Goal: Task Accomplishment & Management: Manage account settings

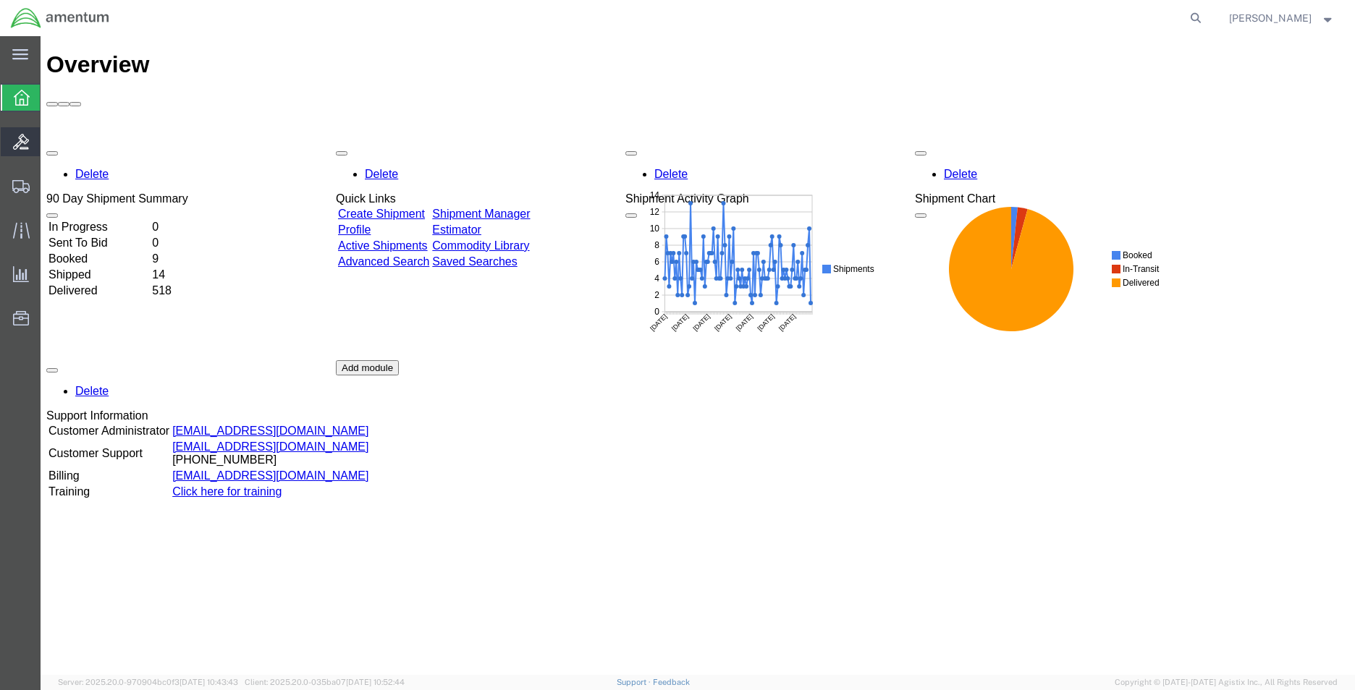
click at [27, 146] on icon at bounding box center [21, 142] width 16 height 16
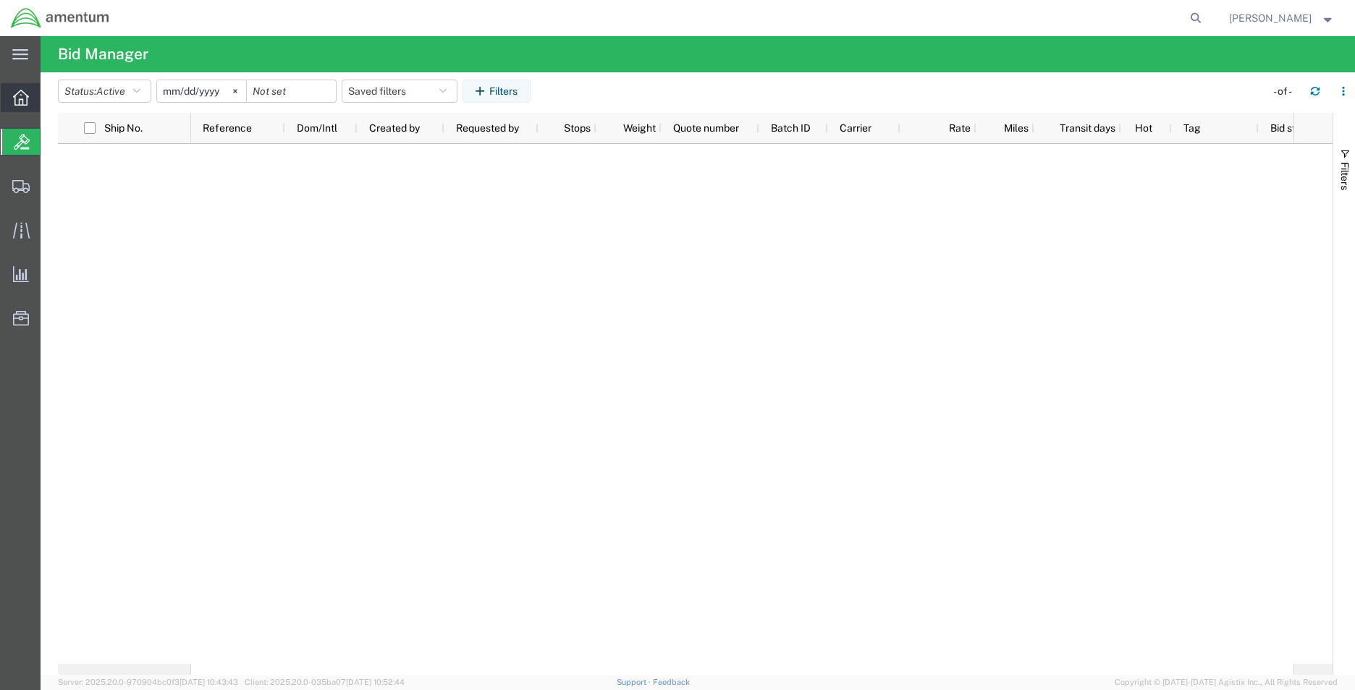
click at [25, 101] on icon at bounding box center [21, 98] width 16 height 16
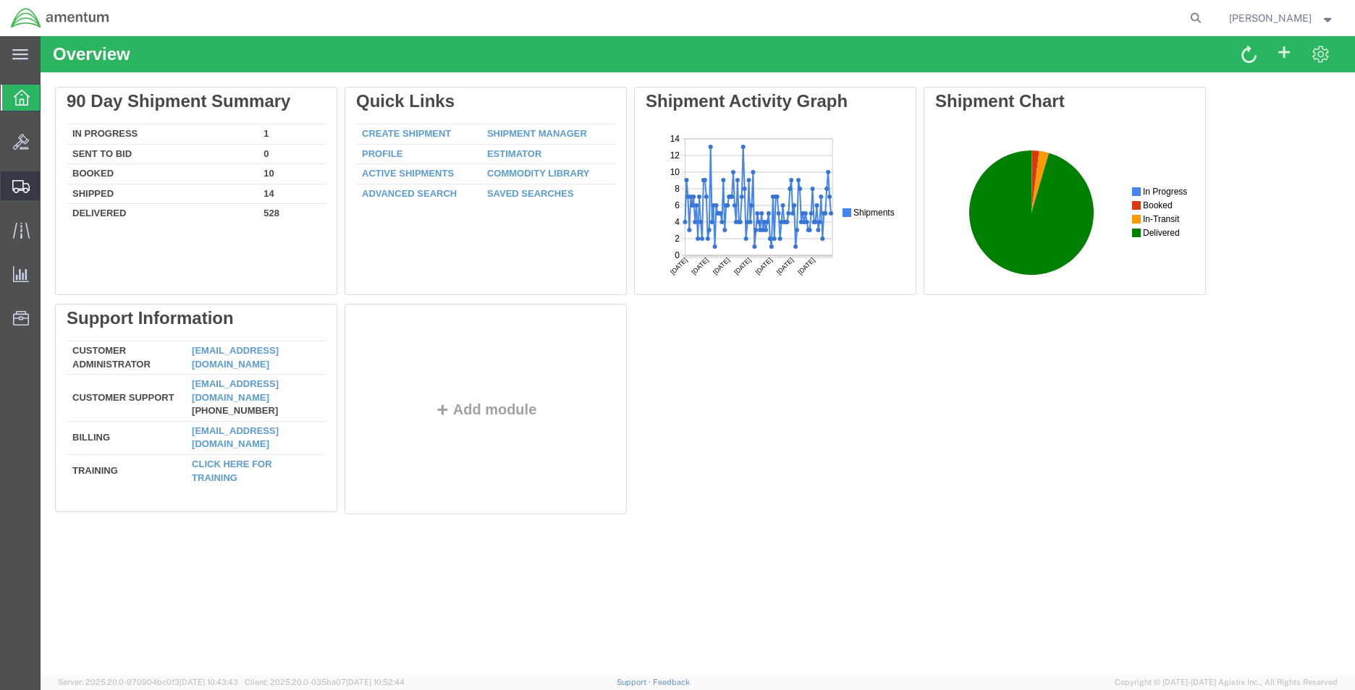
click at [0, 0] on span "Shipment Manager" at bounding box center [0, 0] width 0 height 0
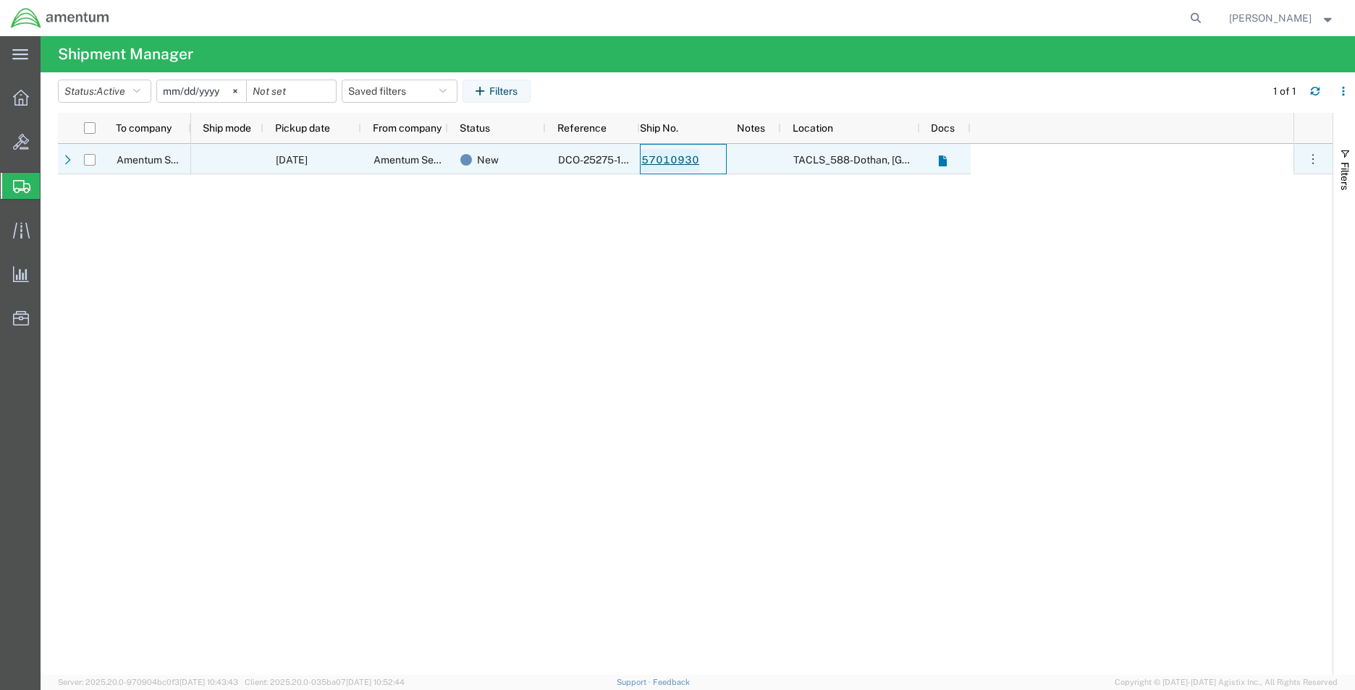
click at [664, 160] on link "57010930" at bounding box center [669, 160] width 59 height 23
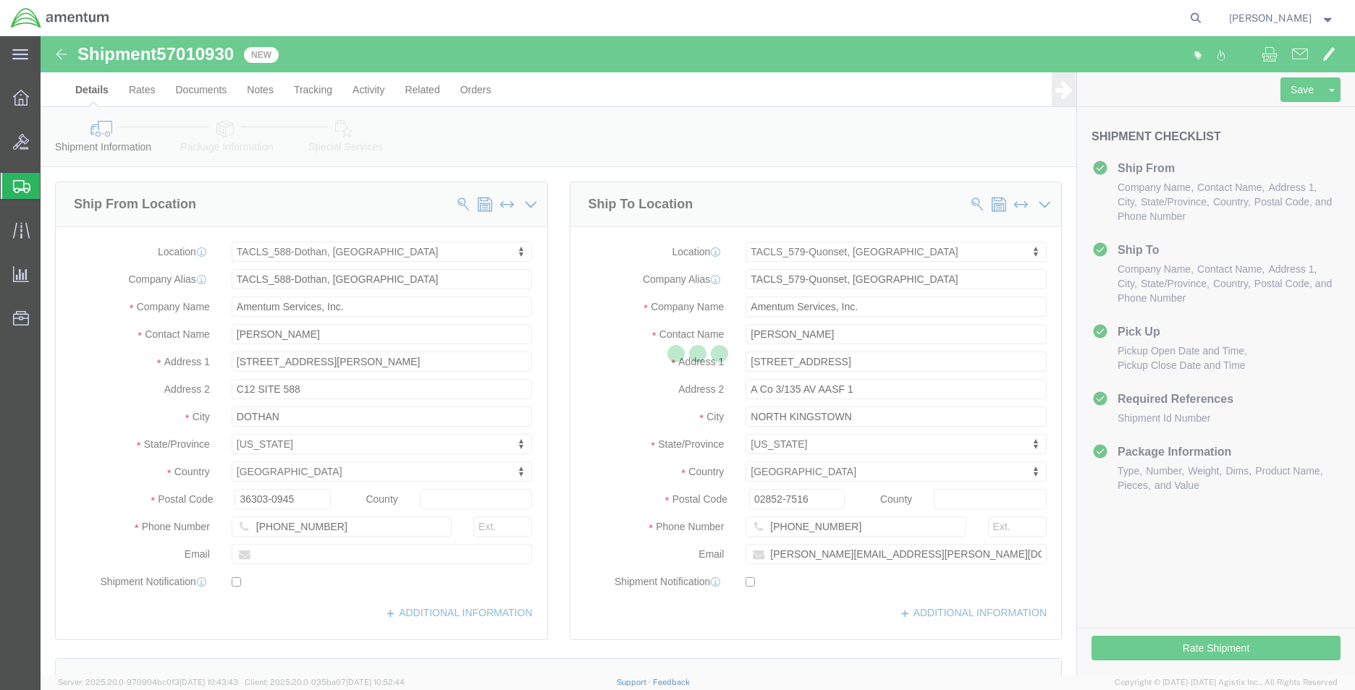
select select "42706"
select select "42701"
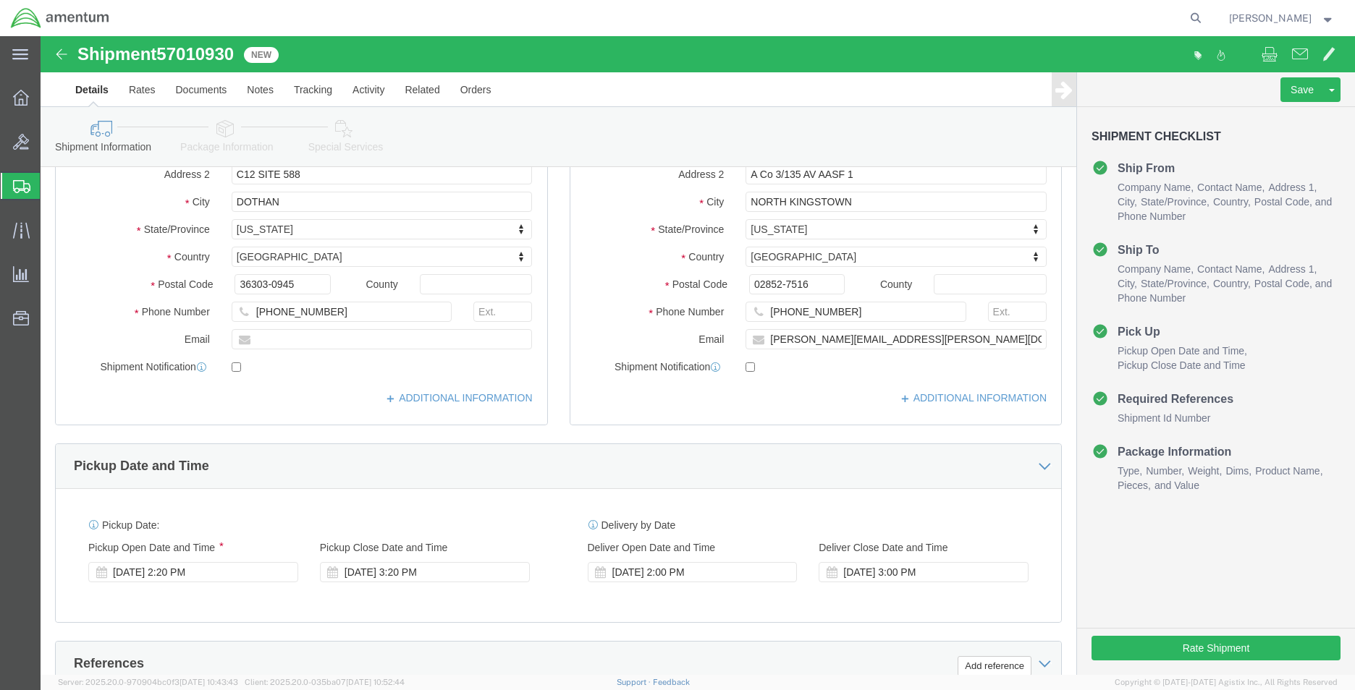
scroll to position [579, 0]
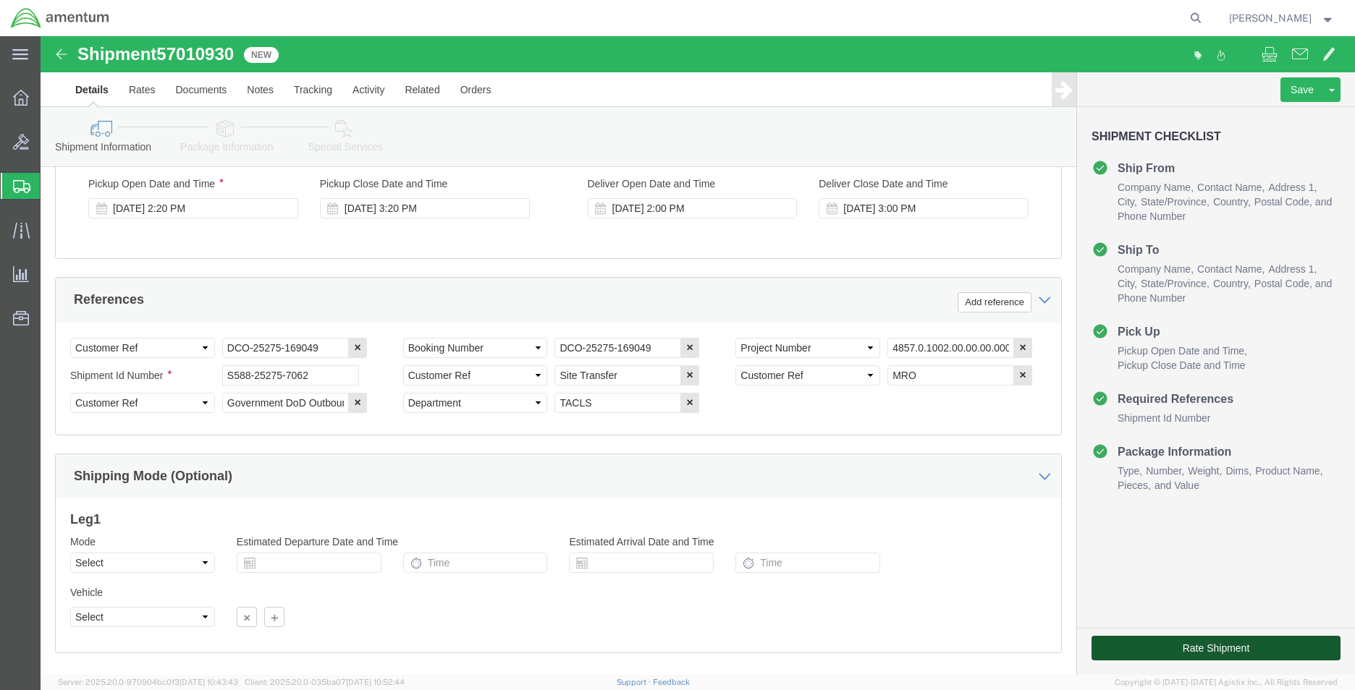
click button "Rate Shipment"
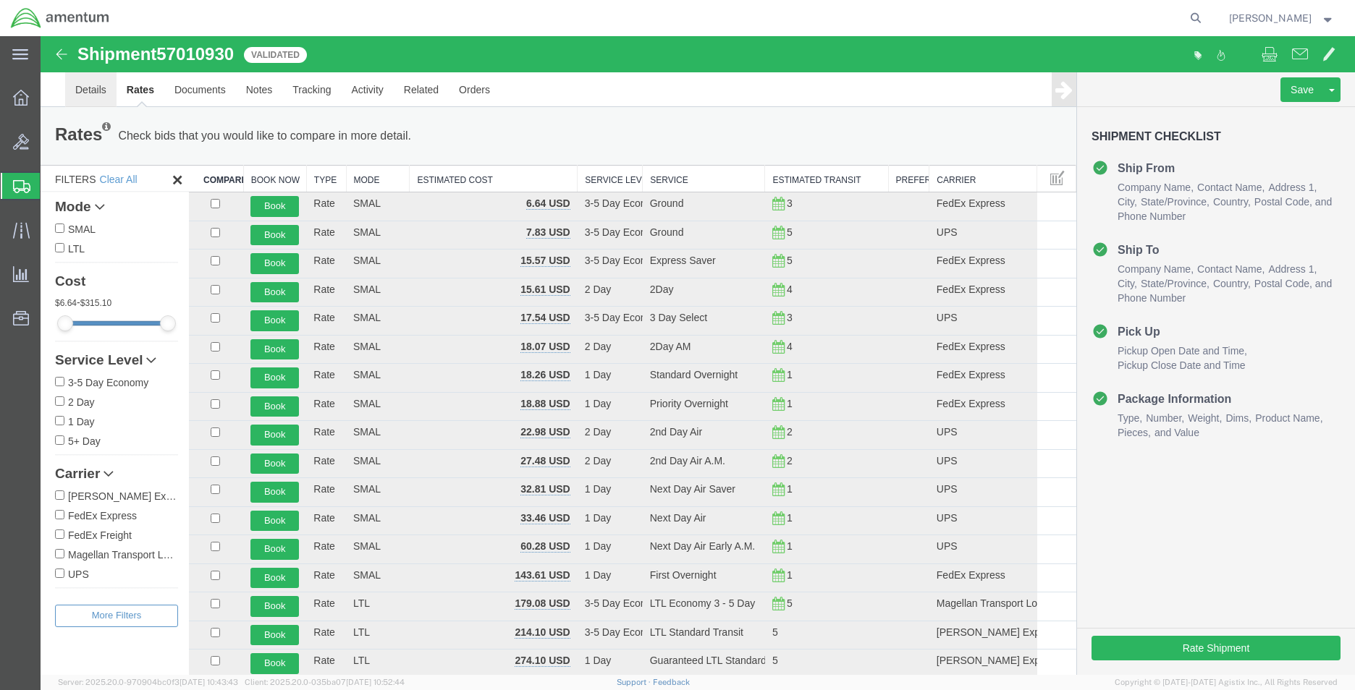
click at [86, 85] on link "Details" at bounding box center [90, 89] width 51 height 35
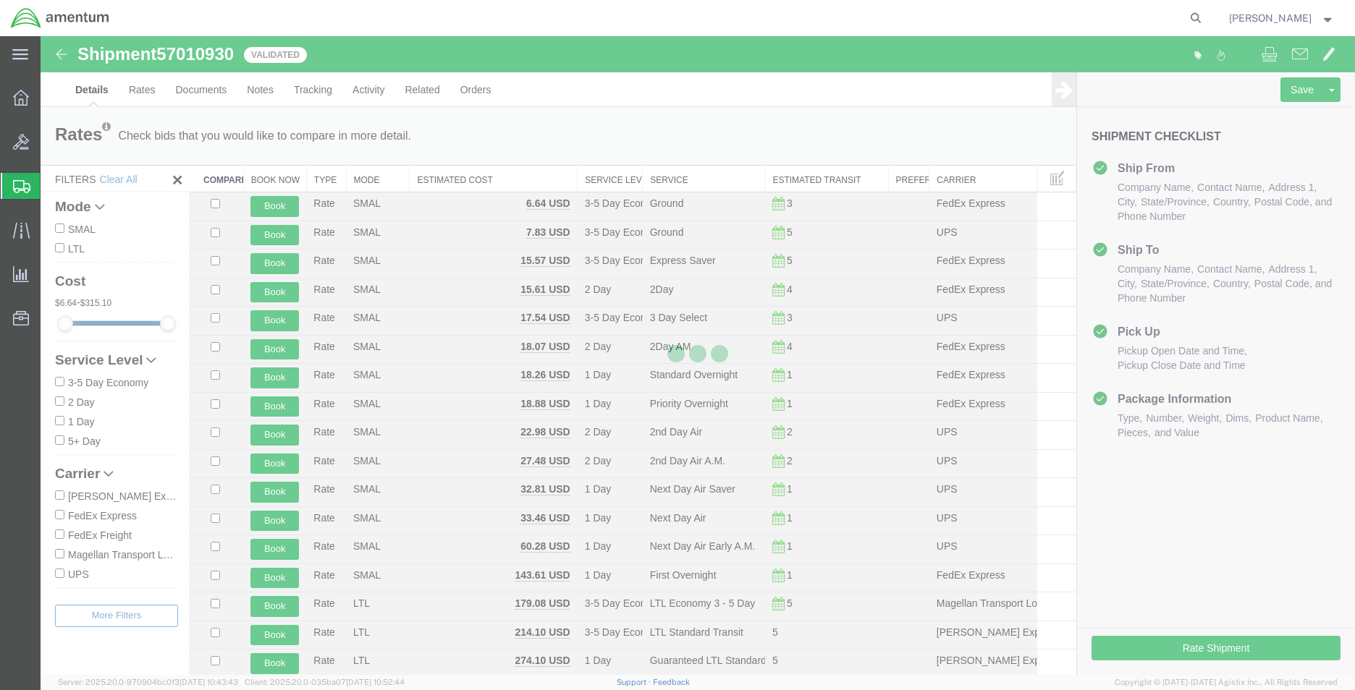
select select "42706"
select select "42701"
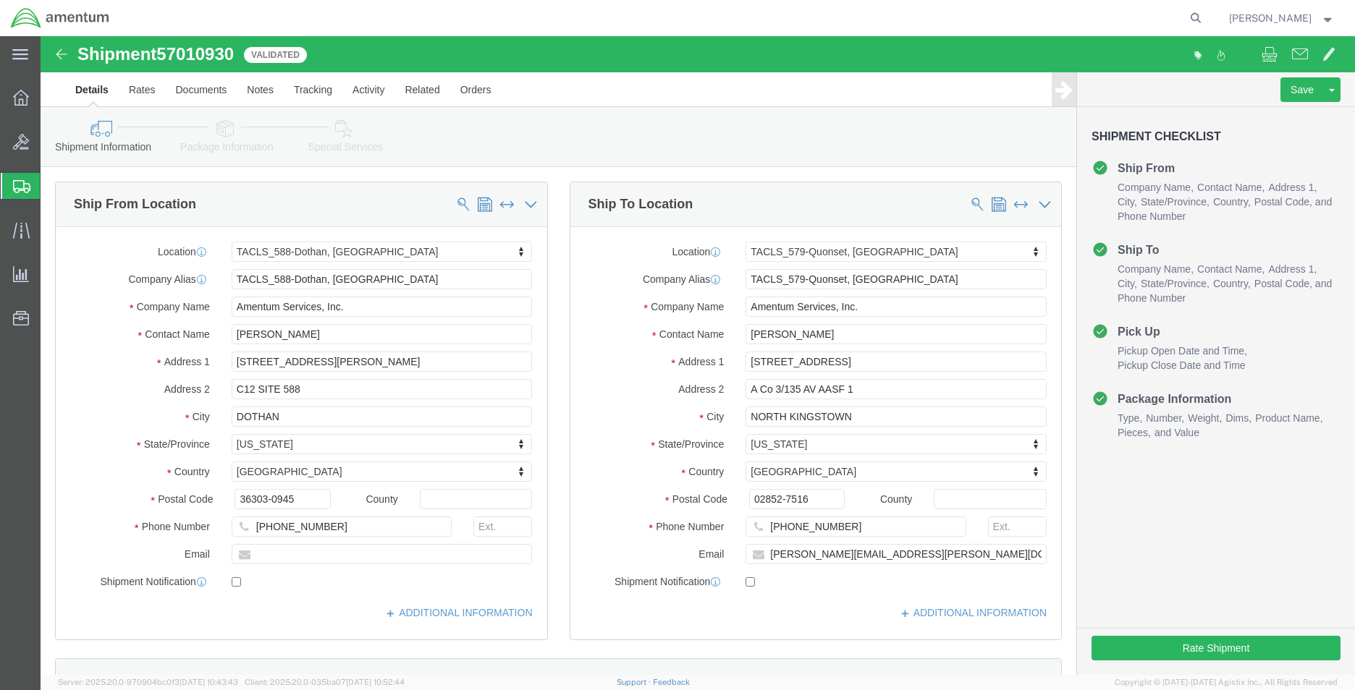
click icon
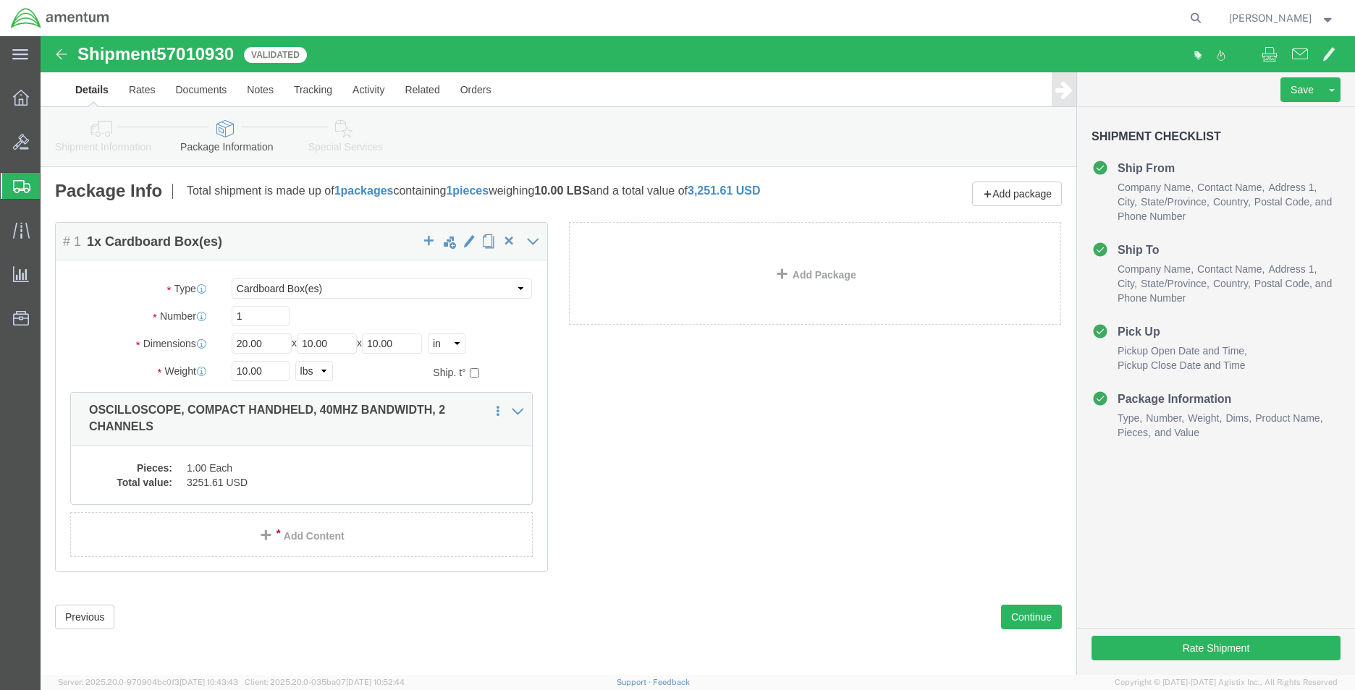
click icon
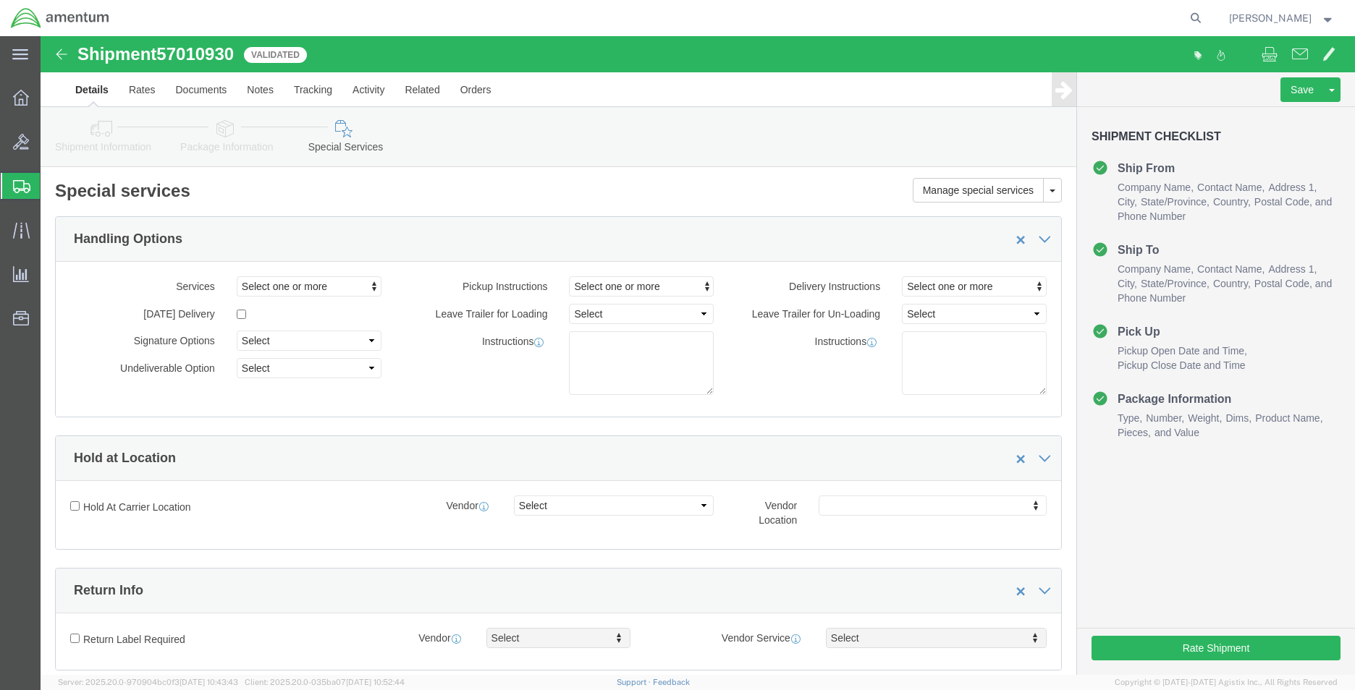
click icon
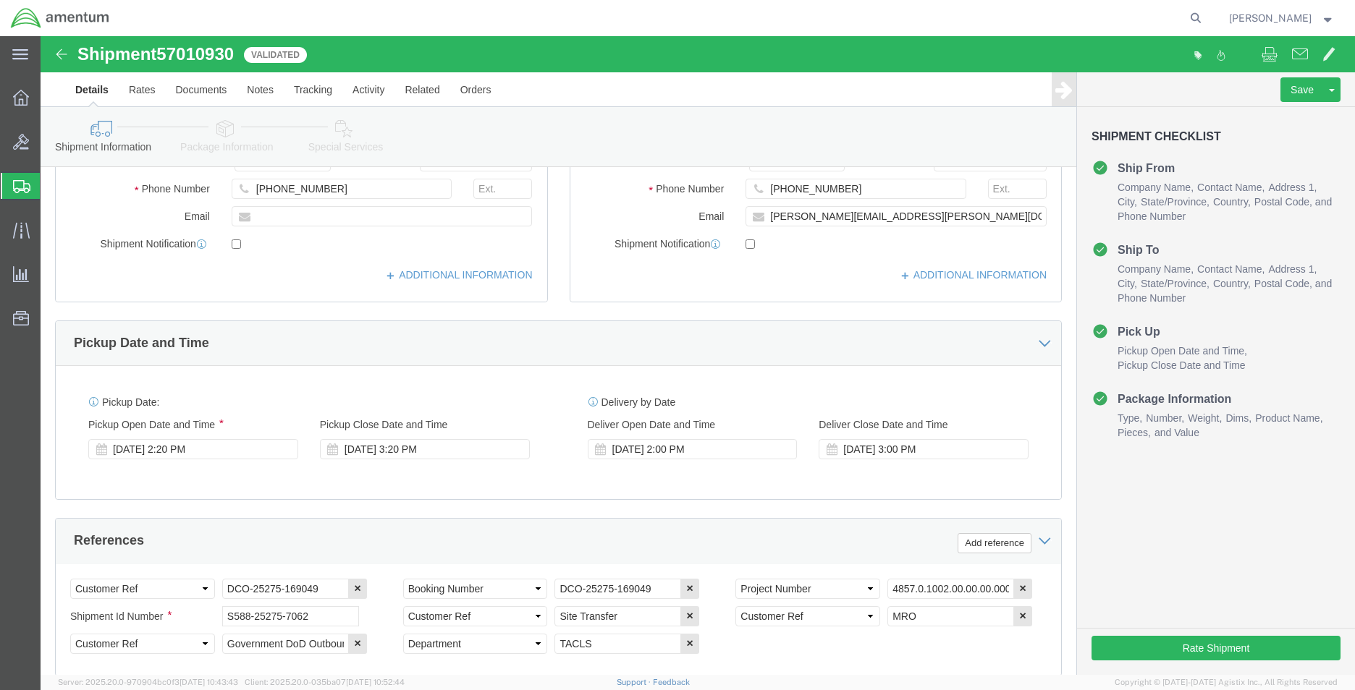
scroll to position [434, 0]
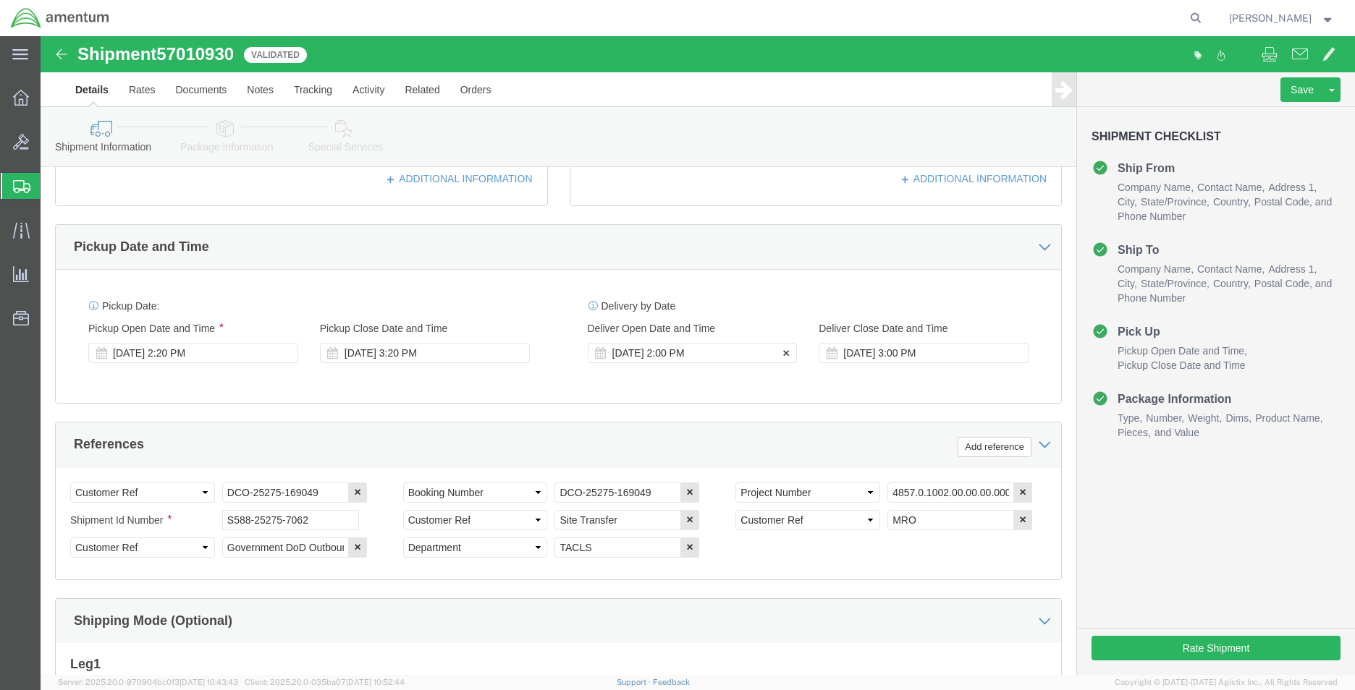
click div "[DATE] 2:00 PM"
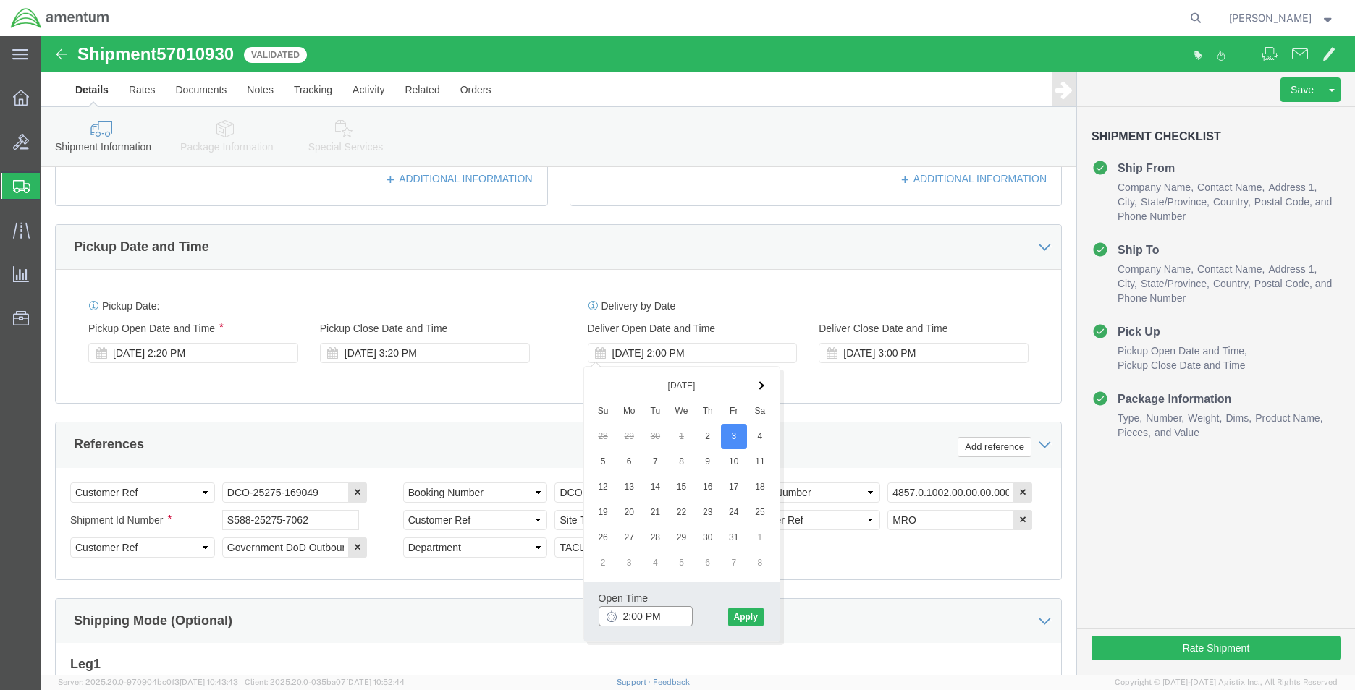
click input "2:00 PM"
type input "8:00 AM"
click button "Apply"
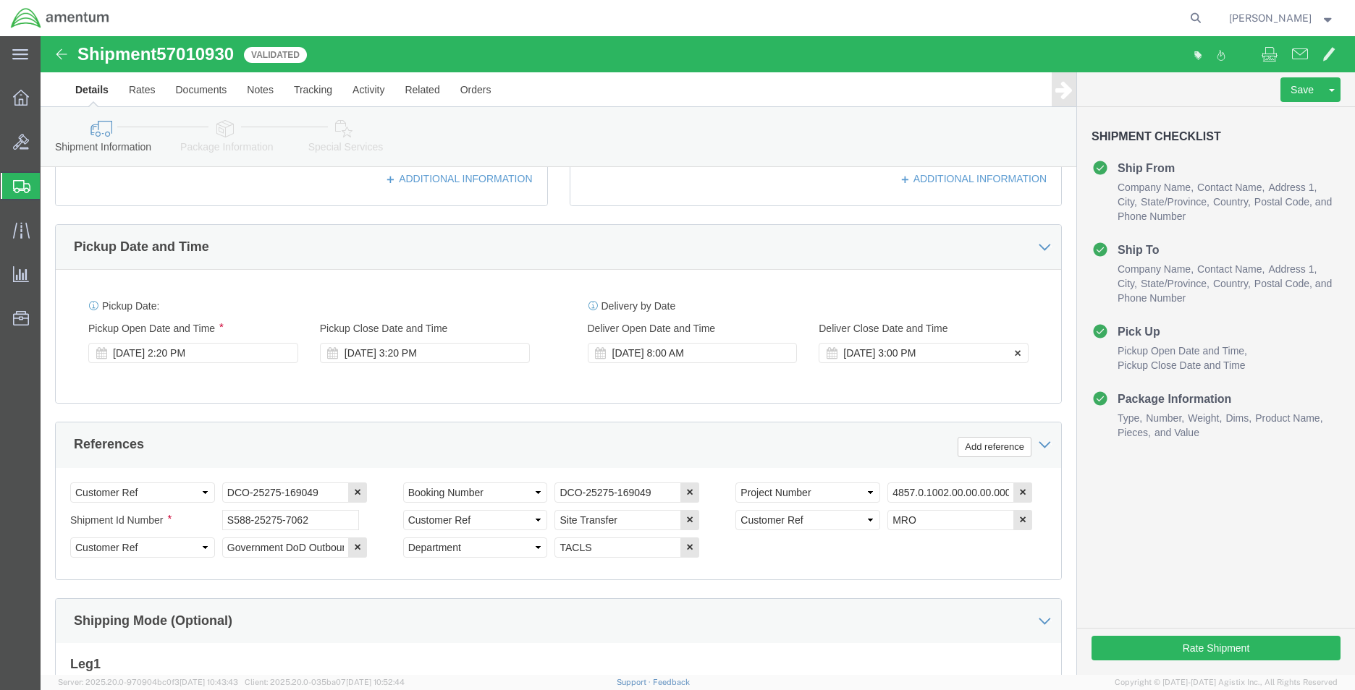
click div "[DATE] 3:00 PM"
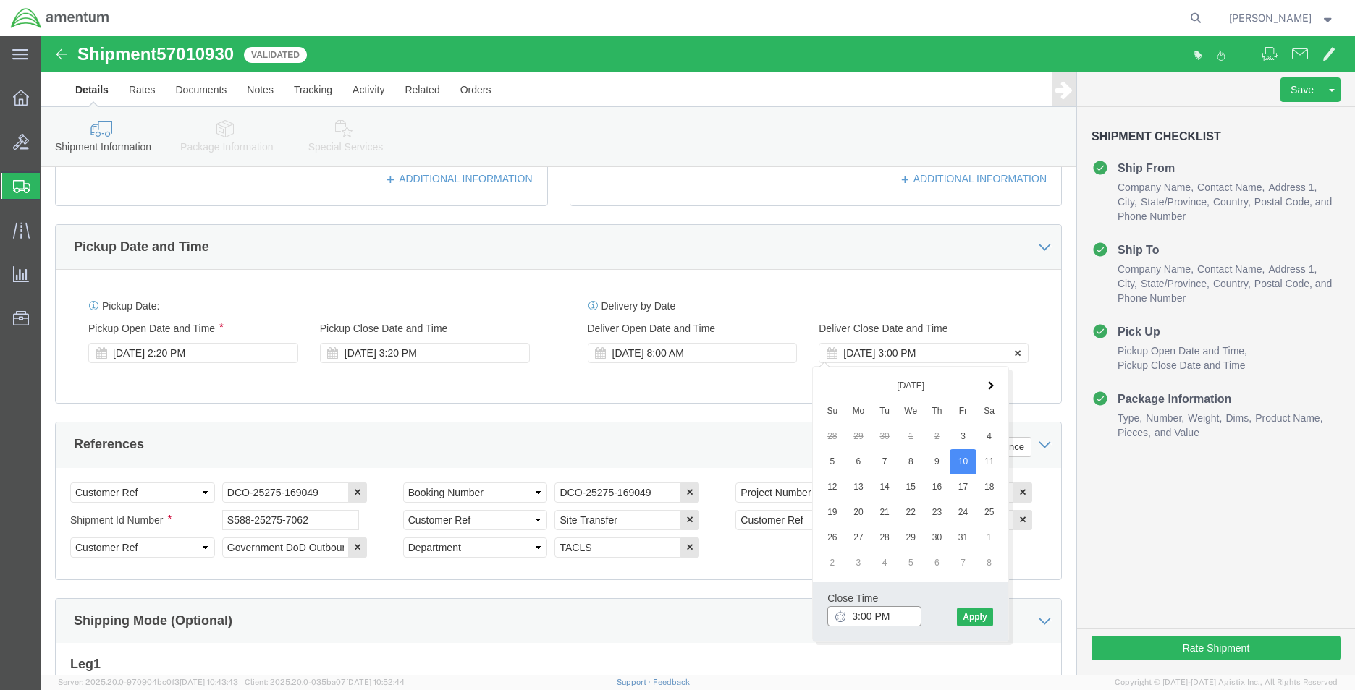
type input "4:00 PM"
click div "Pickup Date: Pickup Start Date Pickup Start Time Pickup Open Date and Time [DAT…"
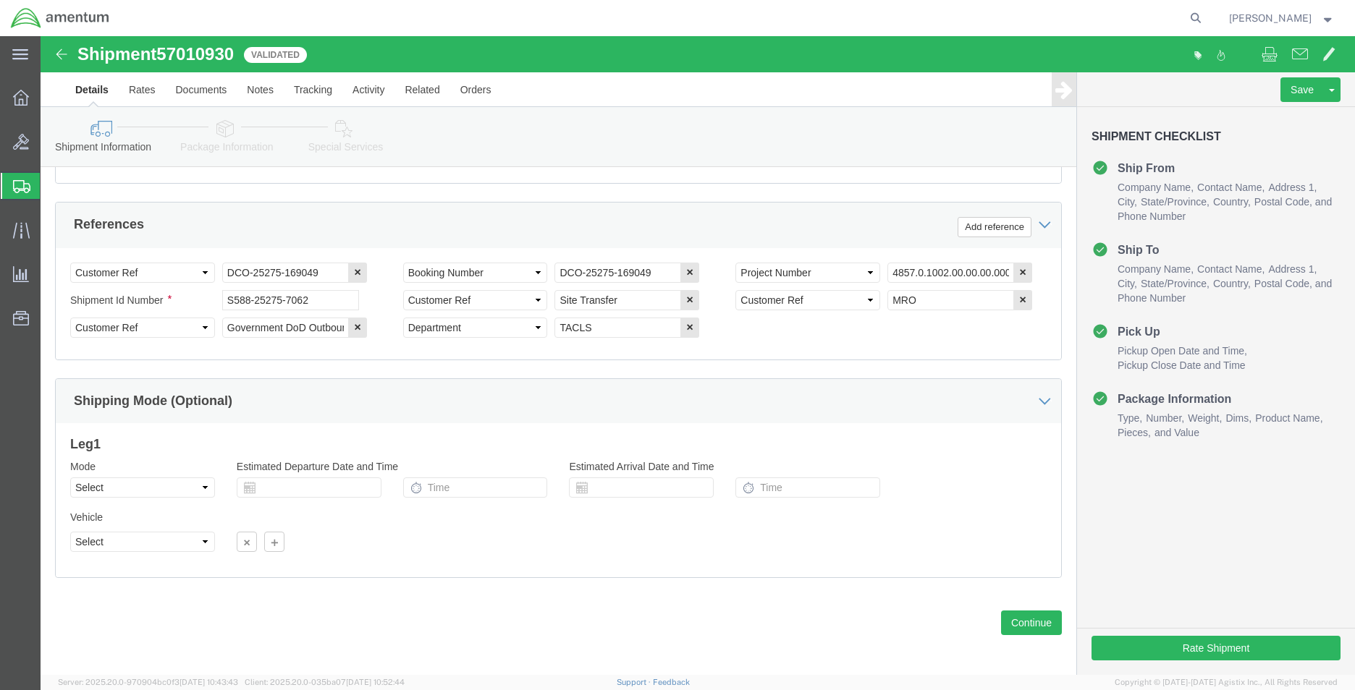
scroll to position [369, 0]
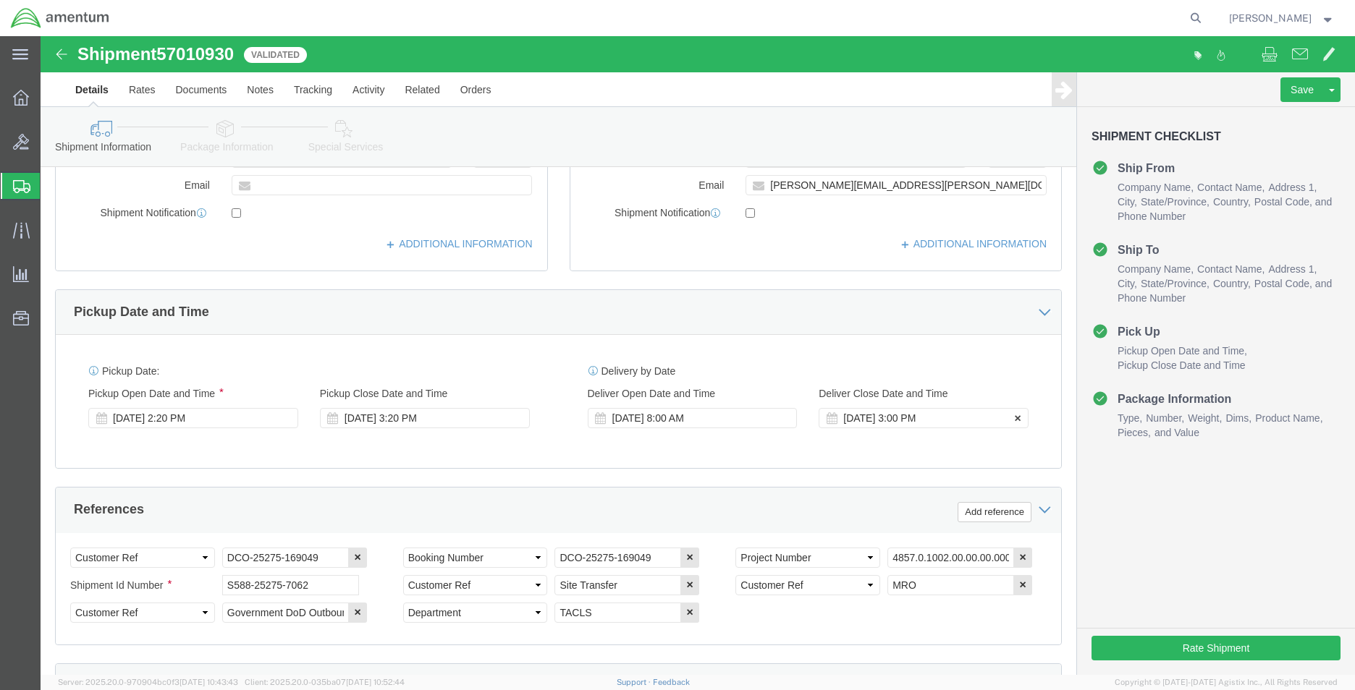
click div "[DATE] 3:00 PM"
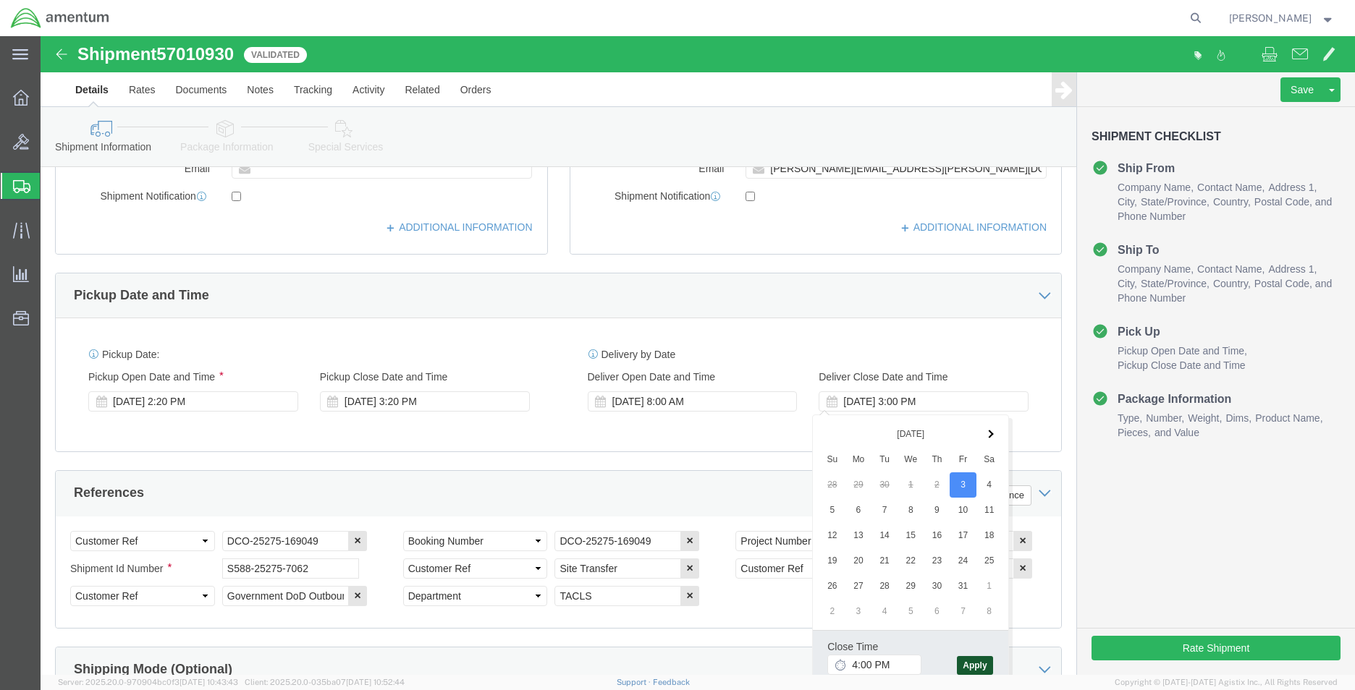
click button "Apply"
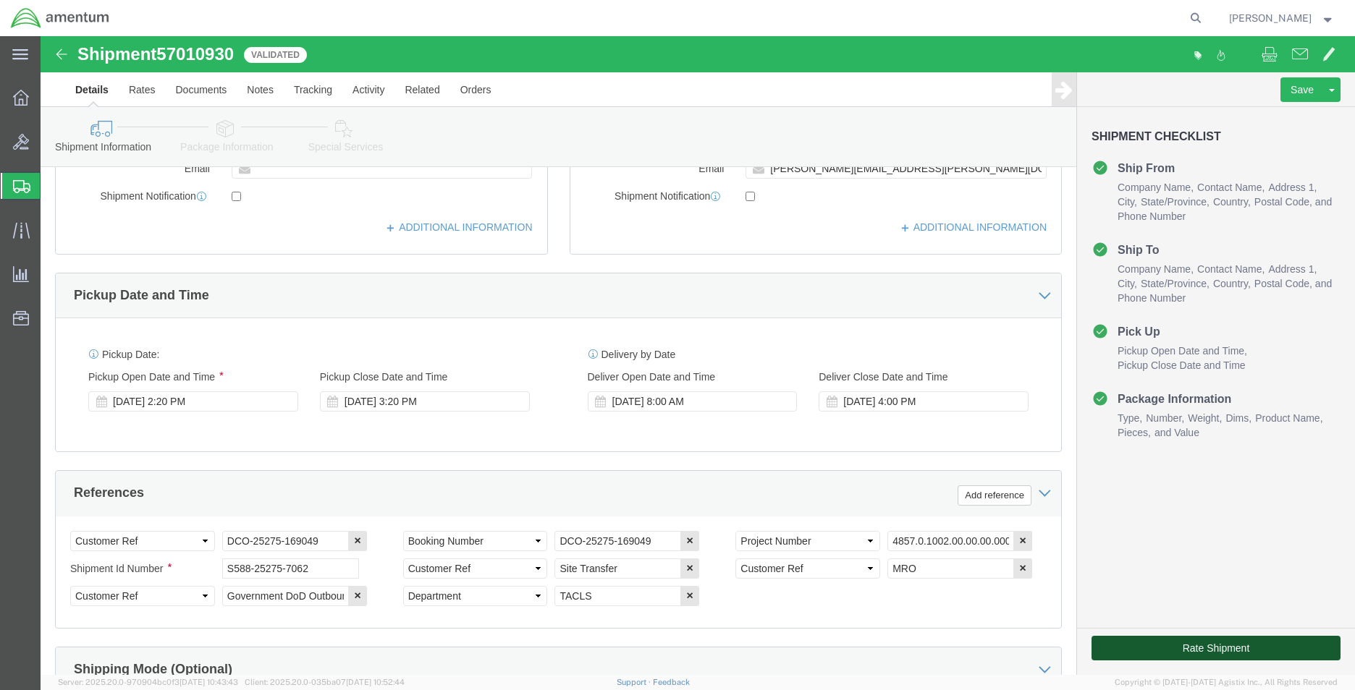
click button "Rate Shipment"
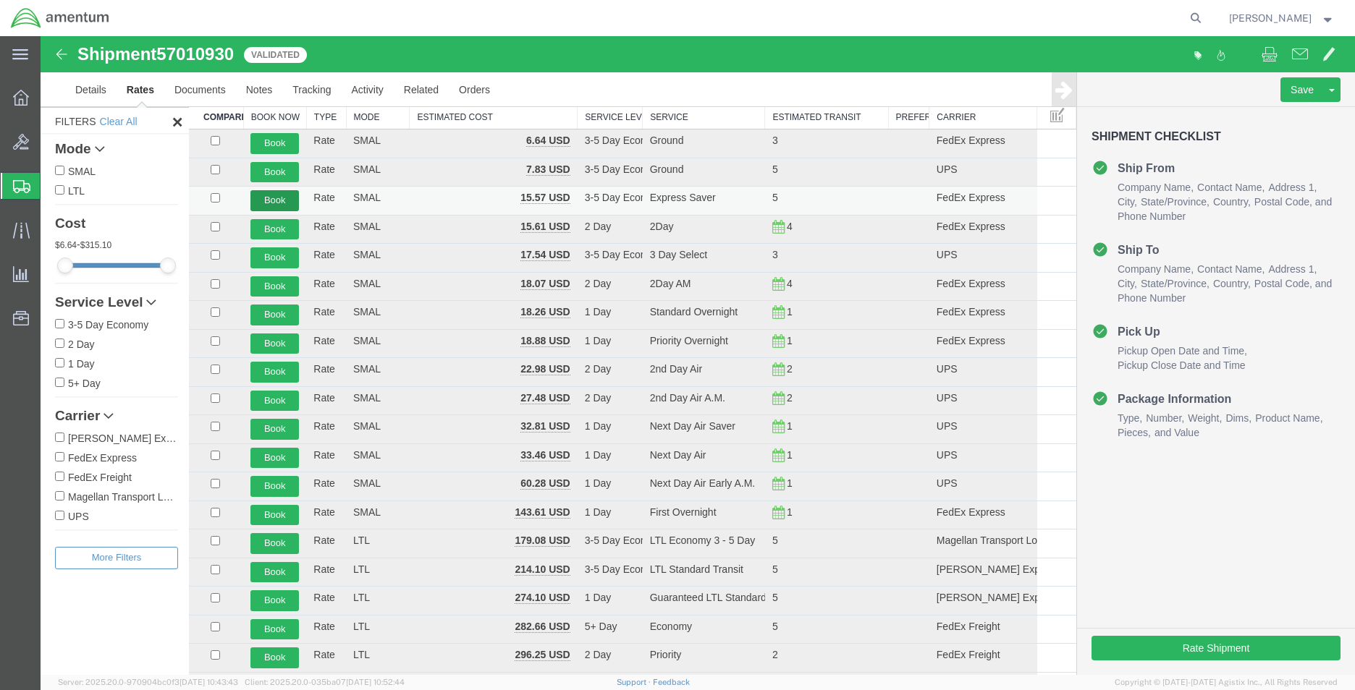
scroll to position [0, 0]
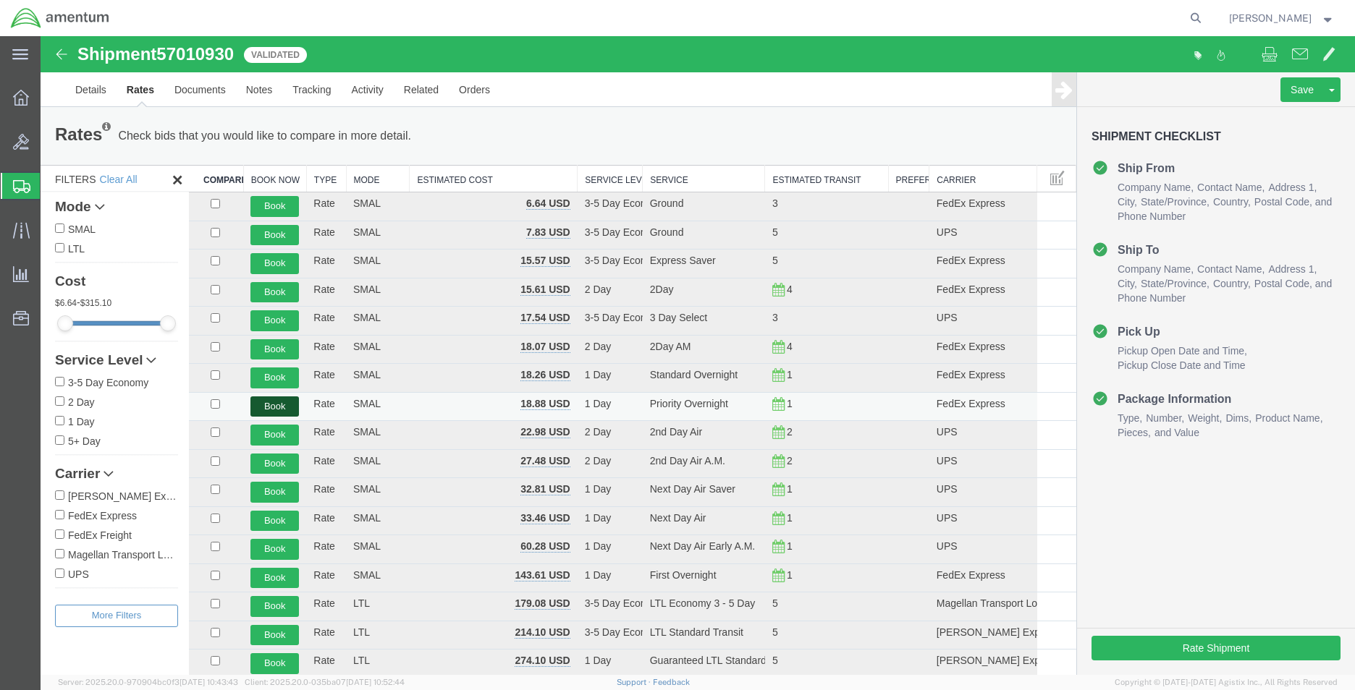
click at [284, 402] on button "Book" at bounding box center [274, 407] width 48 height 21
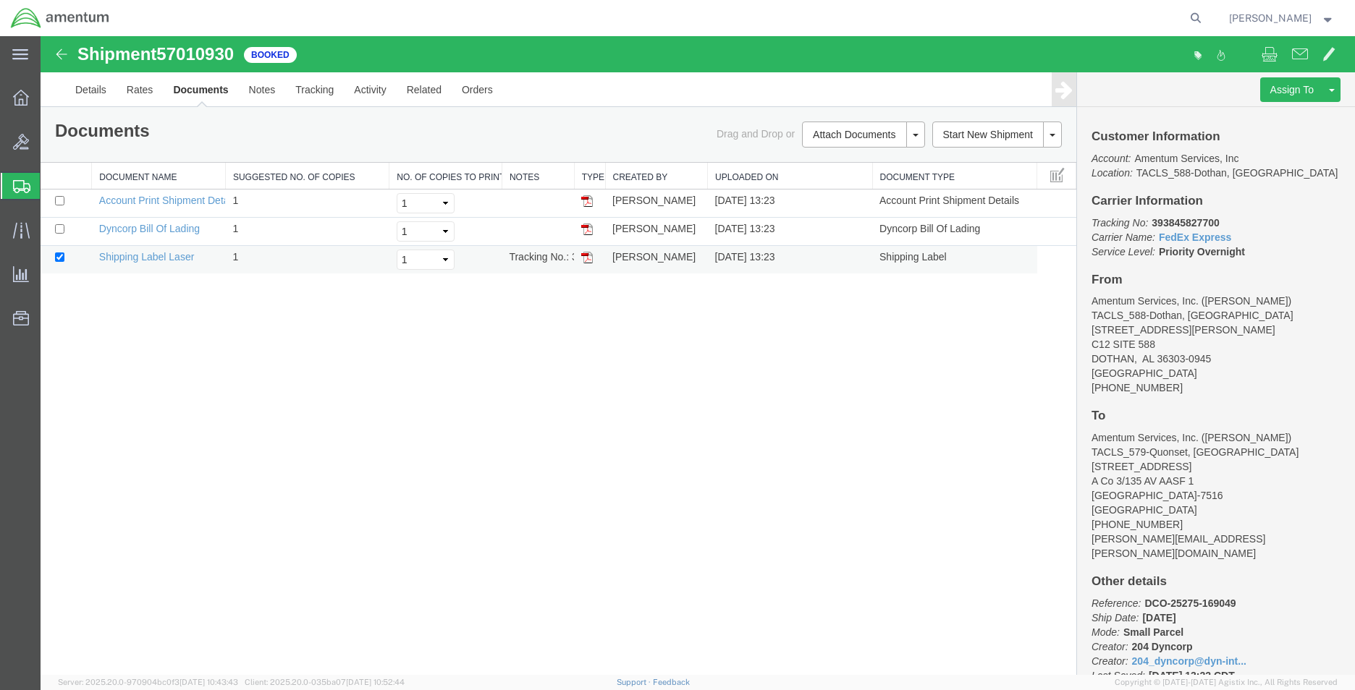
click at [585, 259] on img at bounding box center [587, 258] width 12 height 12
click at [104, 91] on link "Details" at bounding box center [90, 89] width 51 height 35
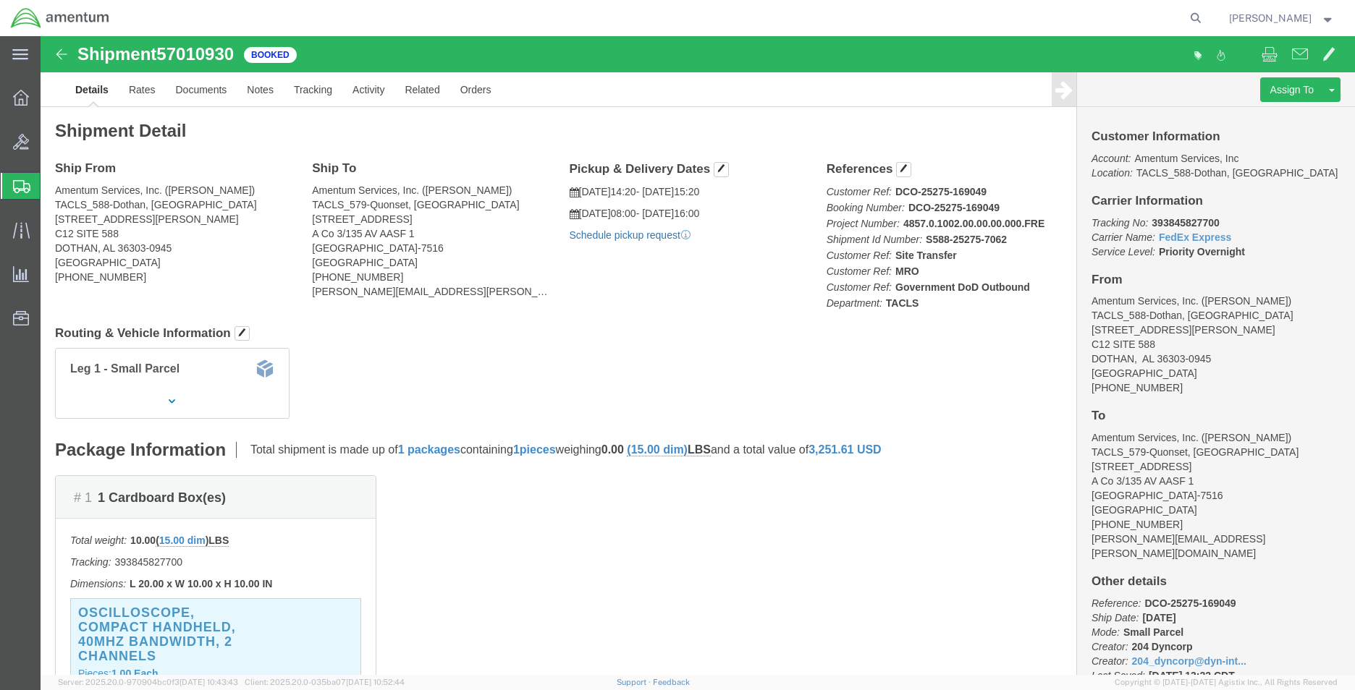
click link "Schedule pickup request"
click link "Documents"
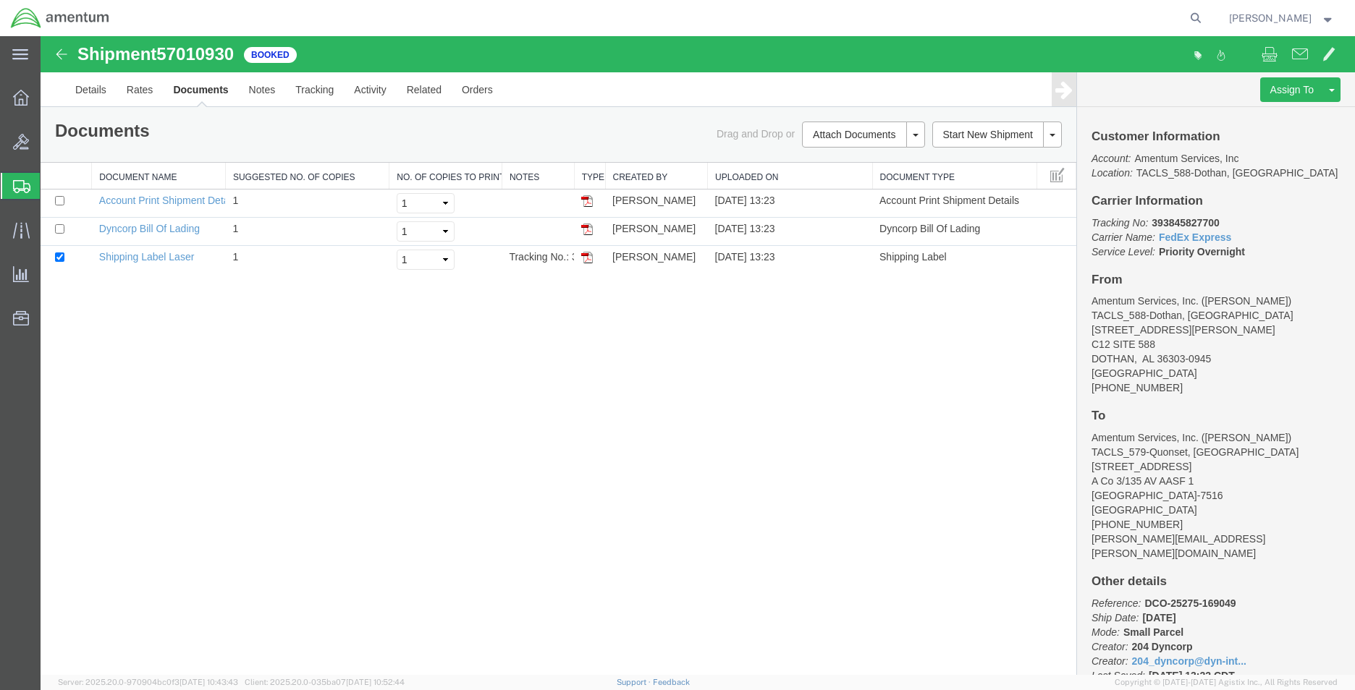
click at [1196, 218] on b "393845827700" at bounding box center [1184, 223] width 67 height 12
copy b "393845827700"
